Goal: Task Accomplishment & Management: Use online tool/utility

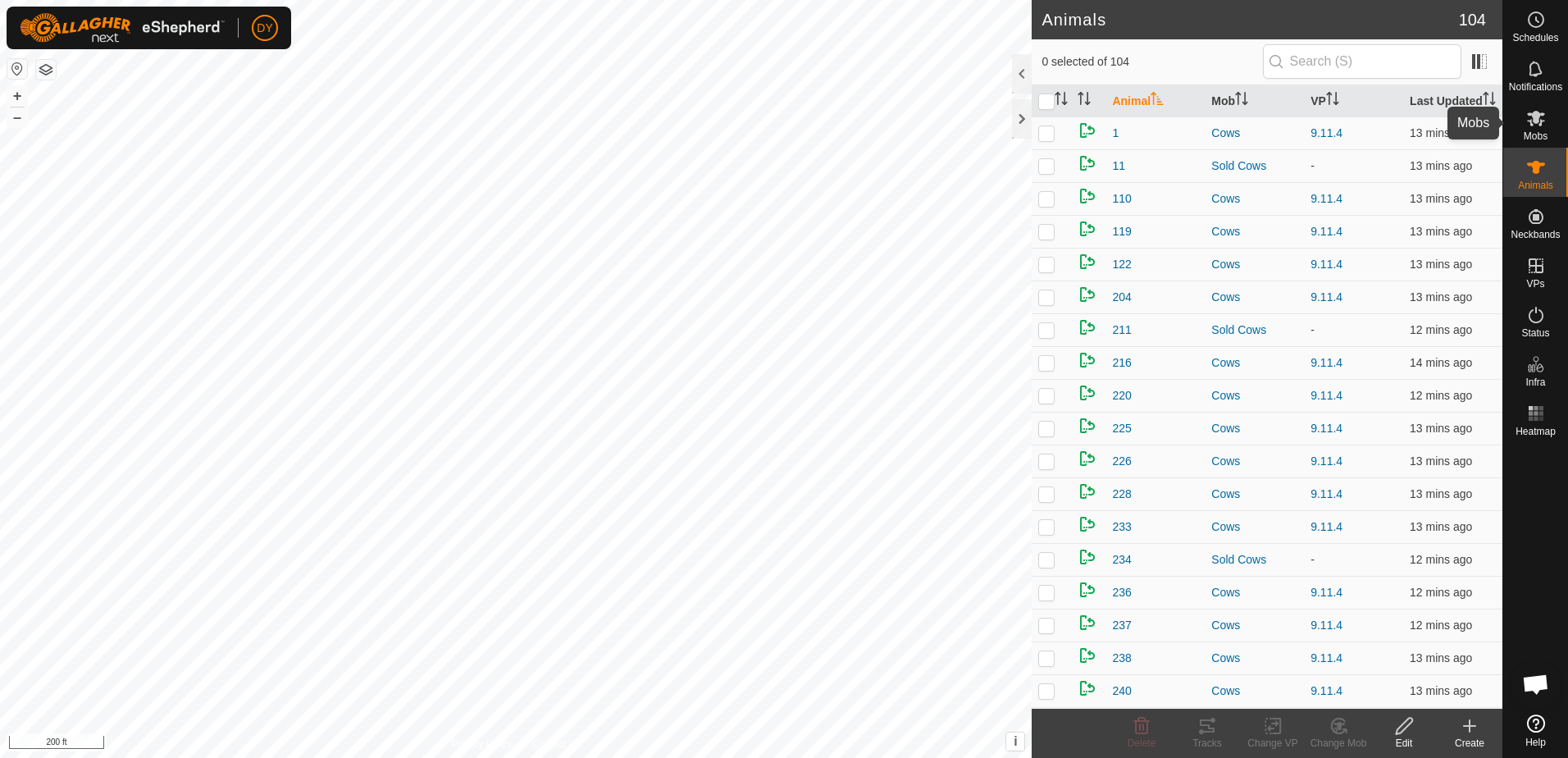
click at [1541, 126] on icon at bounding box center [1536, 118] width 19 height 19
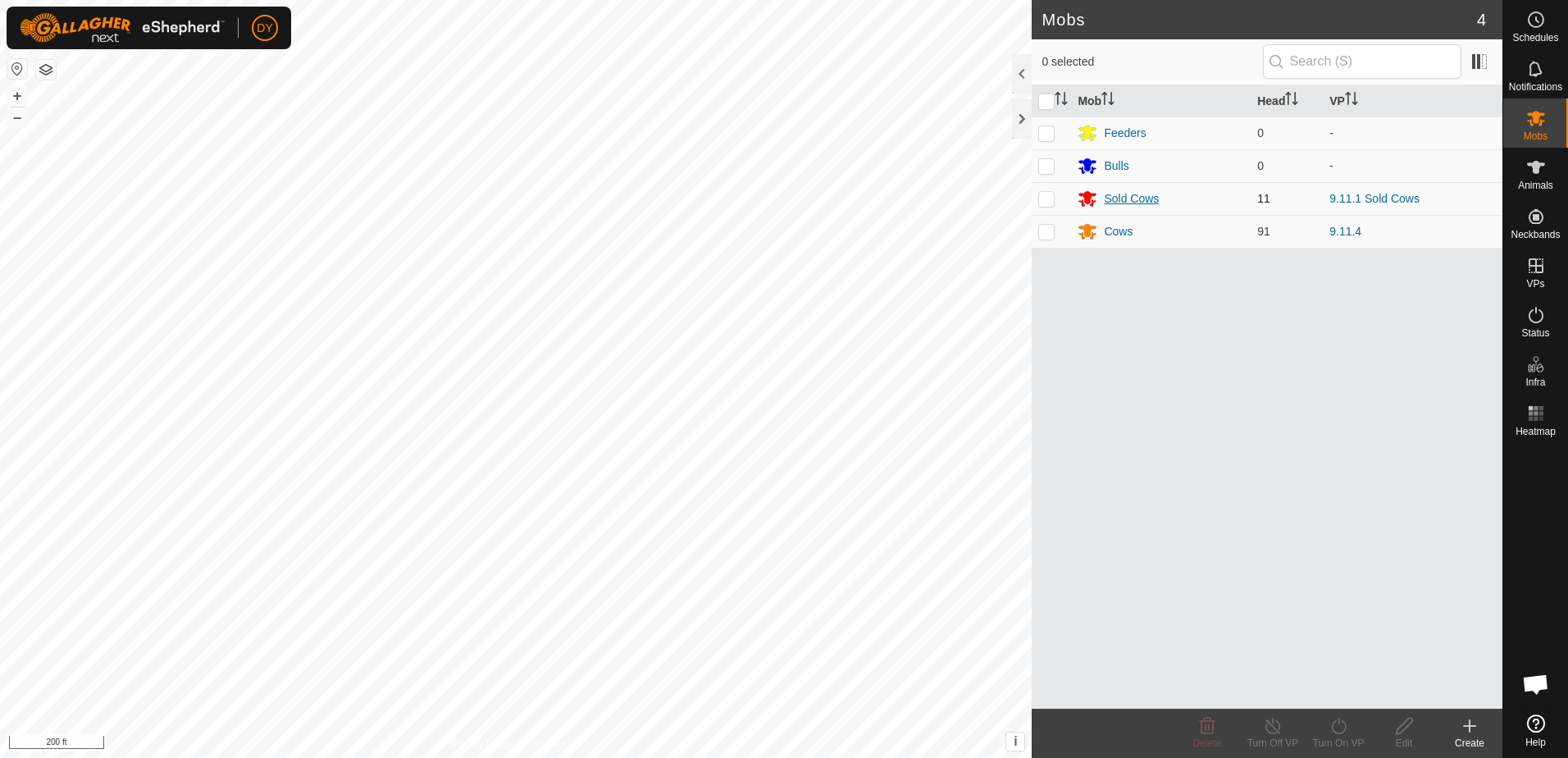
click at [1138, 197] on div "Sold Cows" at bounding box center [1132, 199] width 55 height 17
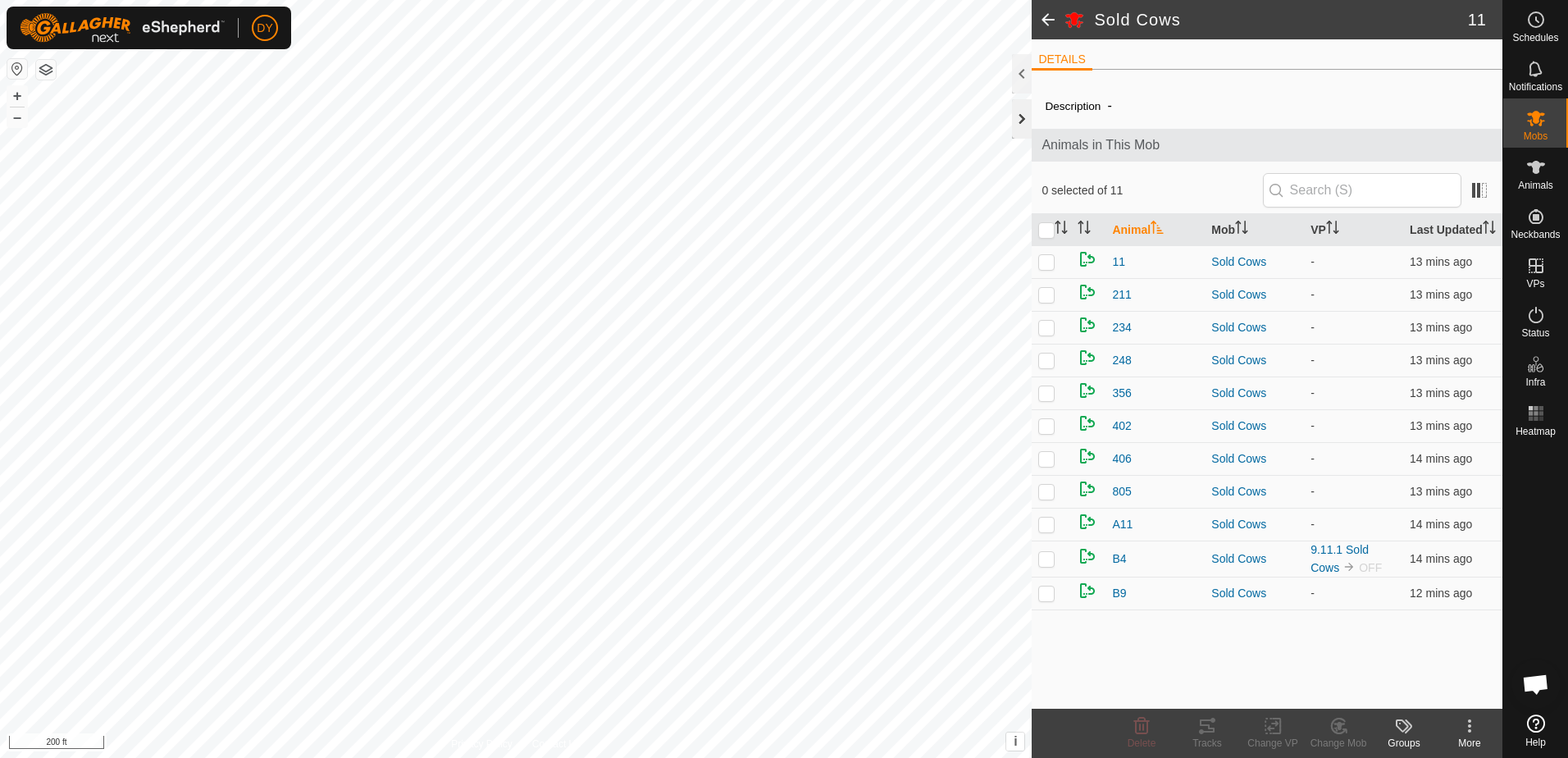
click at [1026, 123] on div at bounding box center [1022, 118] width 19 height 39
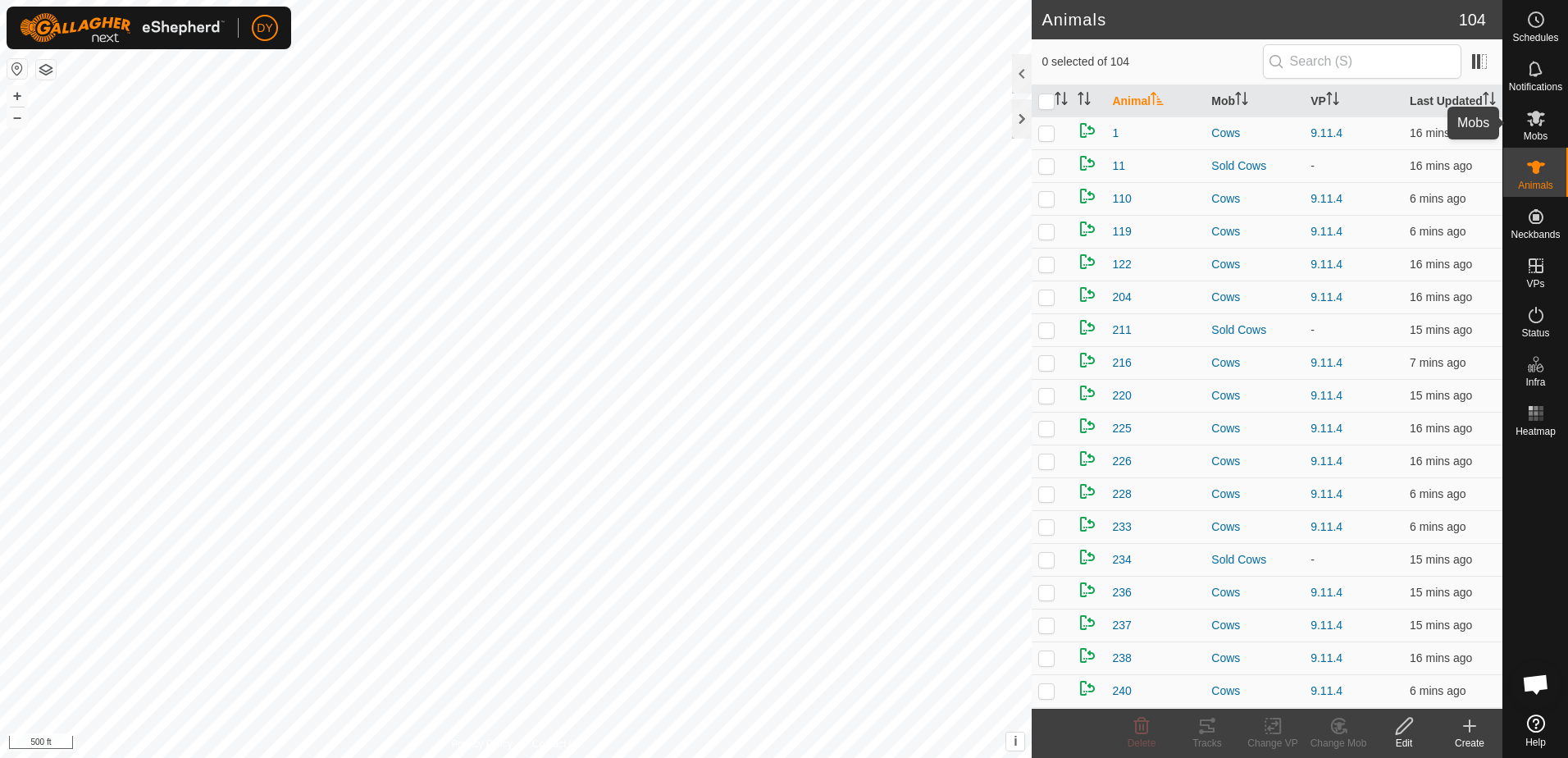
click at [1538, 124] on icon at bounding box center [1536, 118] width 19 height 19
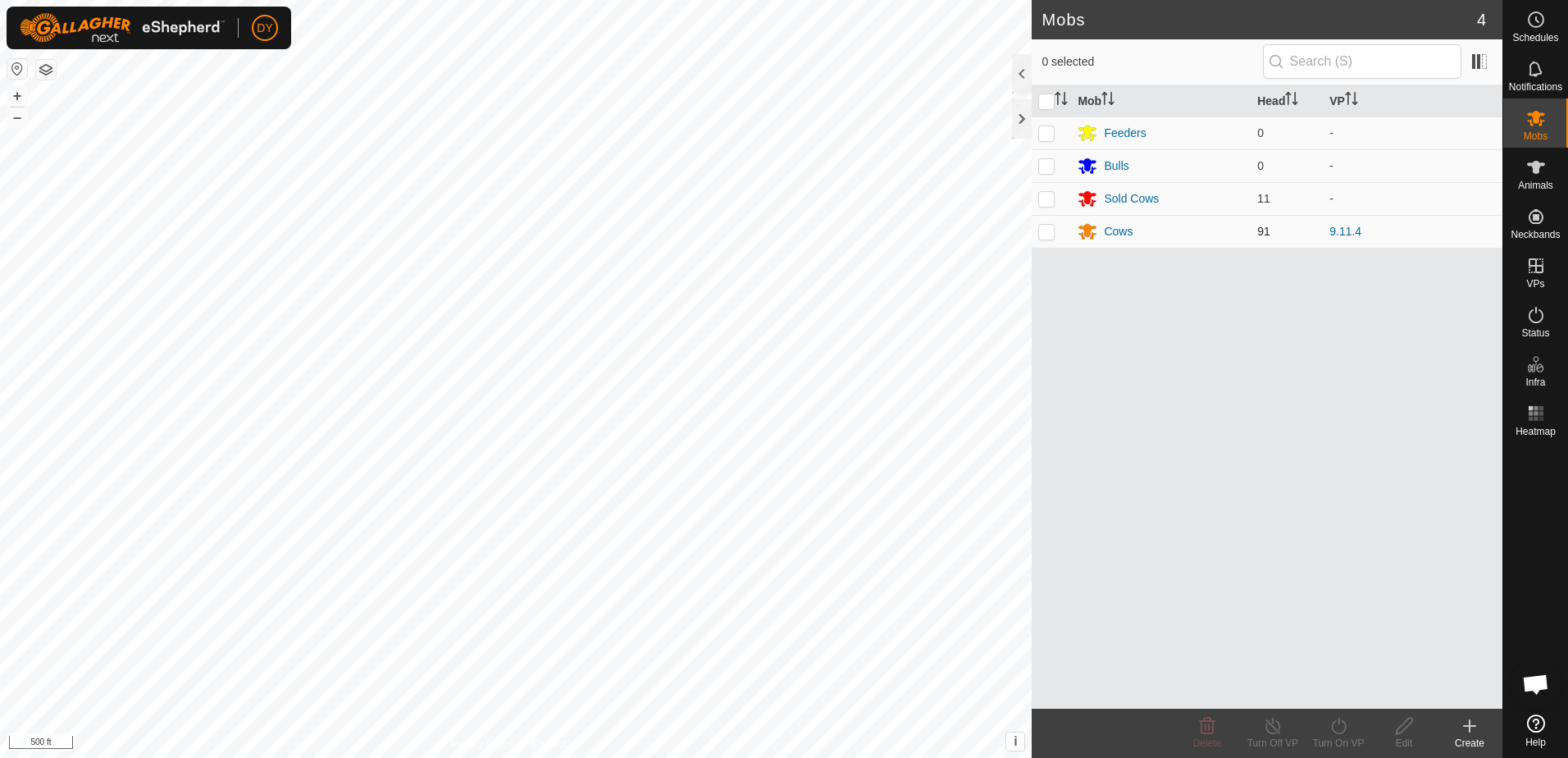
click at [1053, 231] on p-checkbox at bounding box center [1046, 232] width 16 height 13
checkbox input "true"
click at [1269, 730] on icon at bounding box center [1273, 726] width 20 height 19
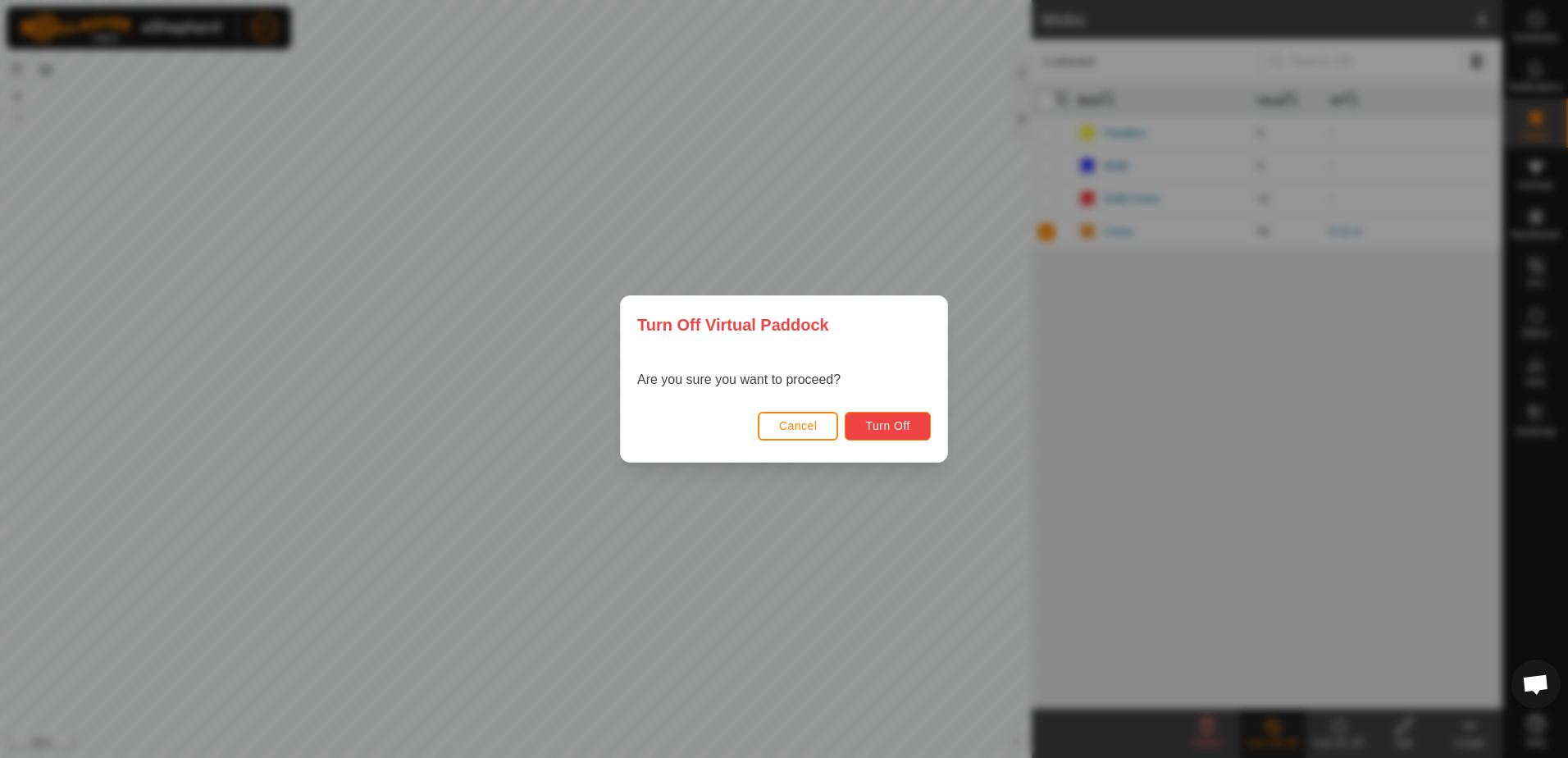
click at [882, 423] on span "Turn Off" at bounding box center [887, 426] width 45 height 13
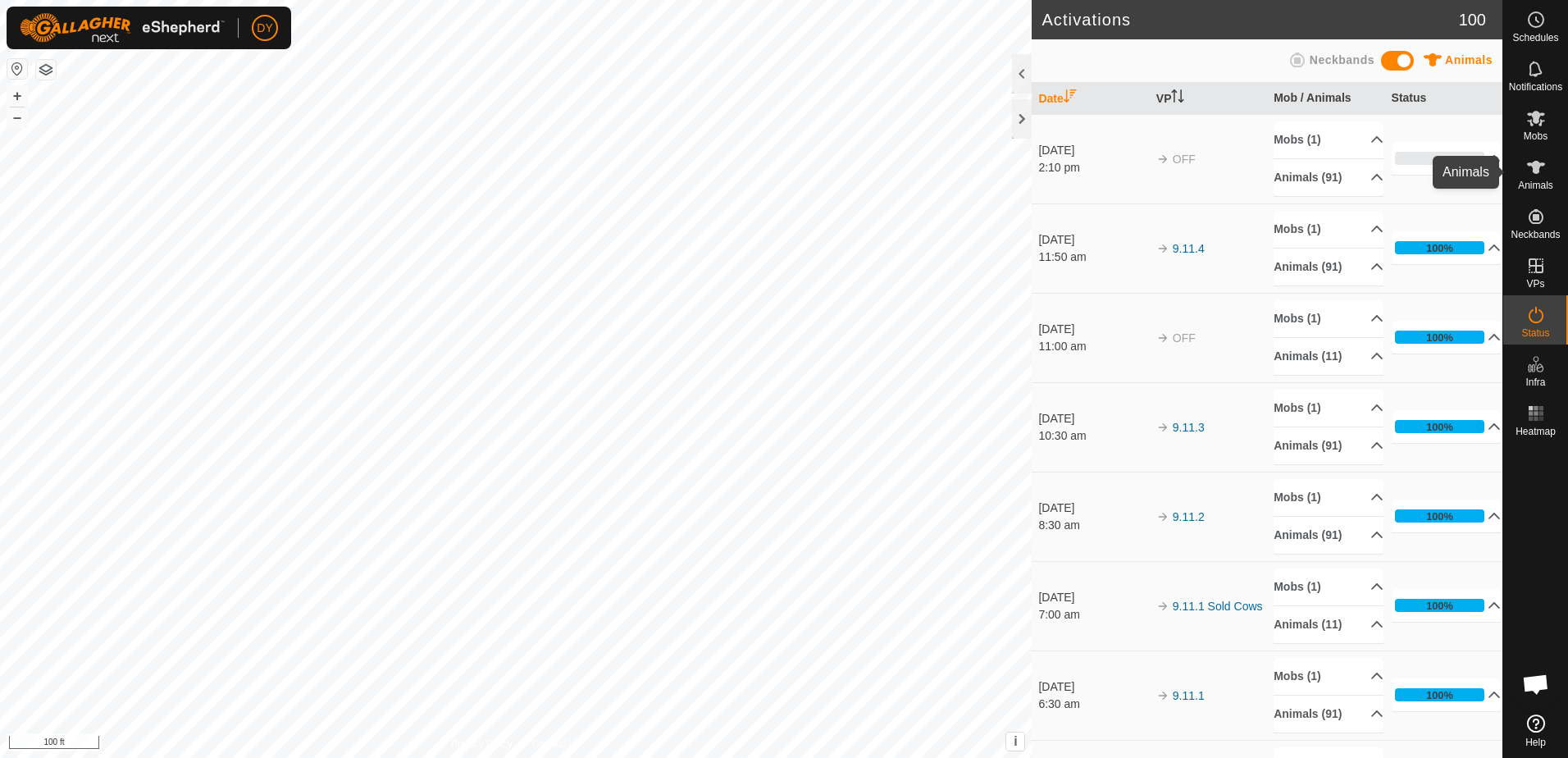
click at [1540, 165] on icon at bounding box center [1536, 167] width 18 height 13
